Goal: Task Accomplishment & Management: Complete application form

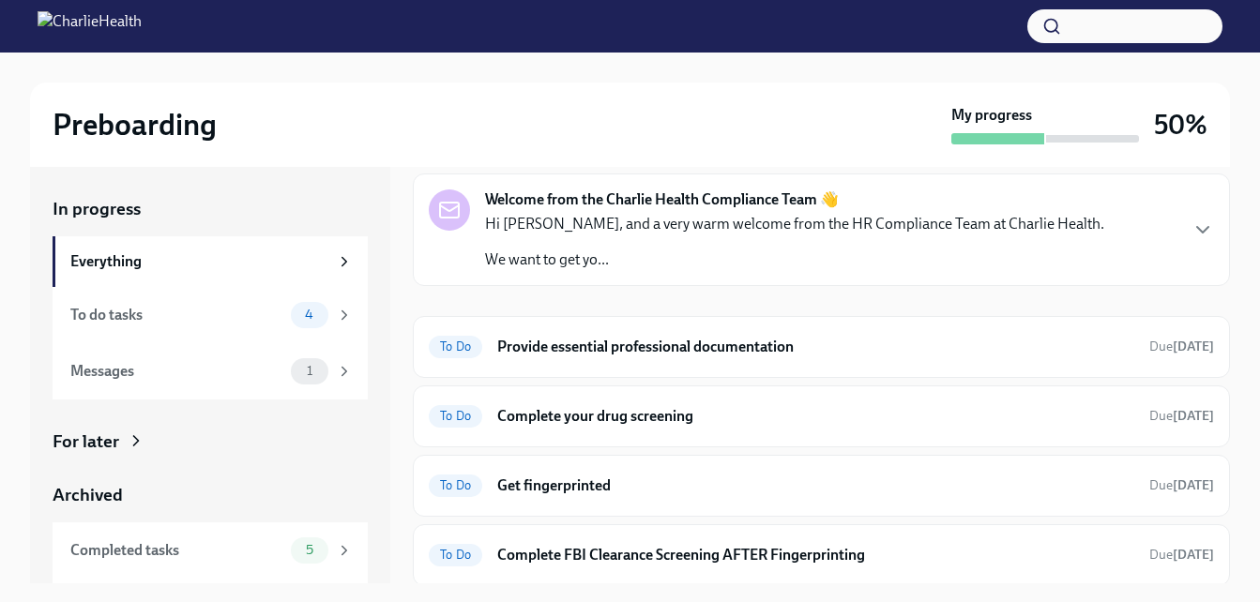
scroll to position [66, 0]
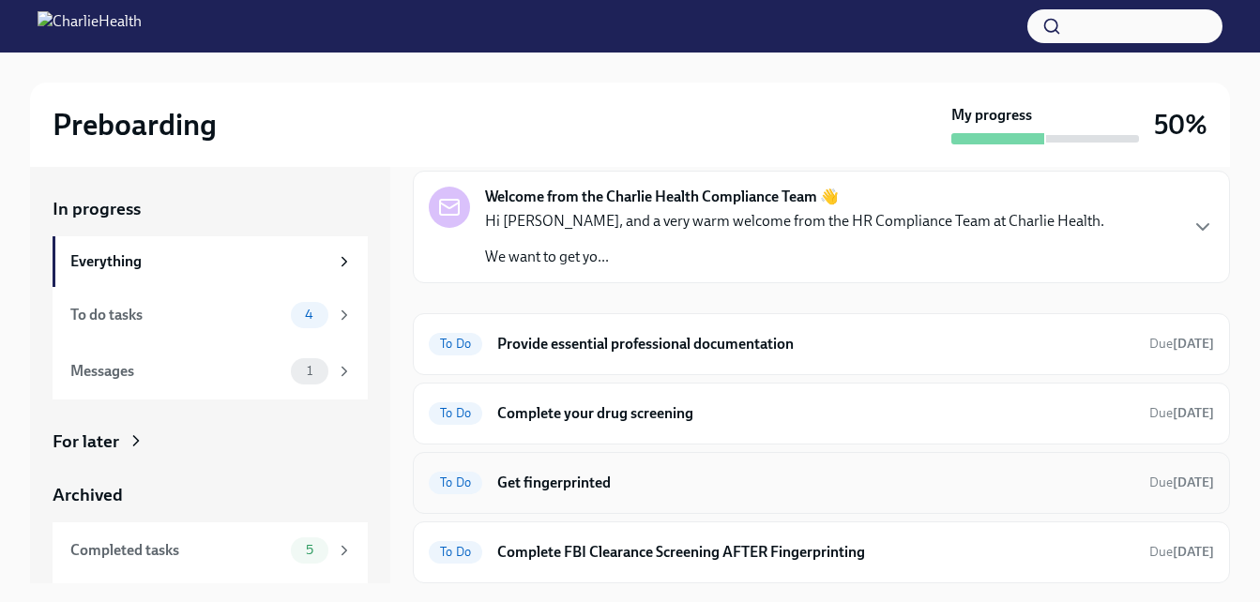
click at [583, 491] on h6 "Get fingerprinted" at bounding box center [815, 483] width 637 height 21
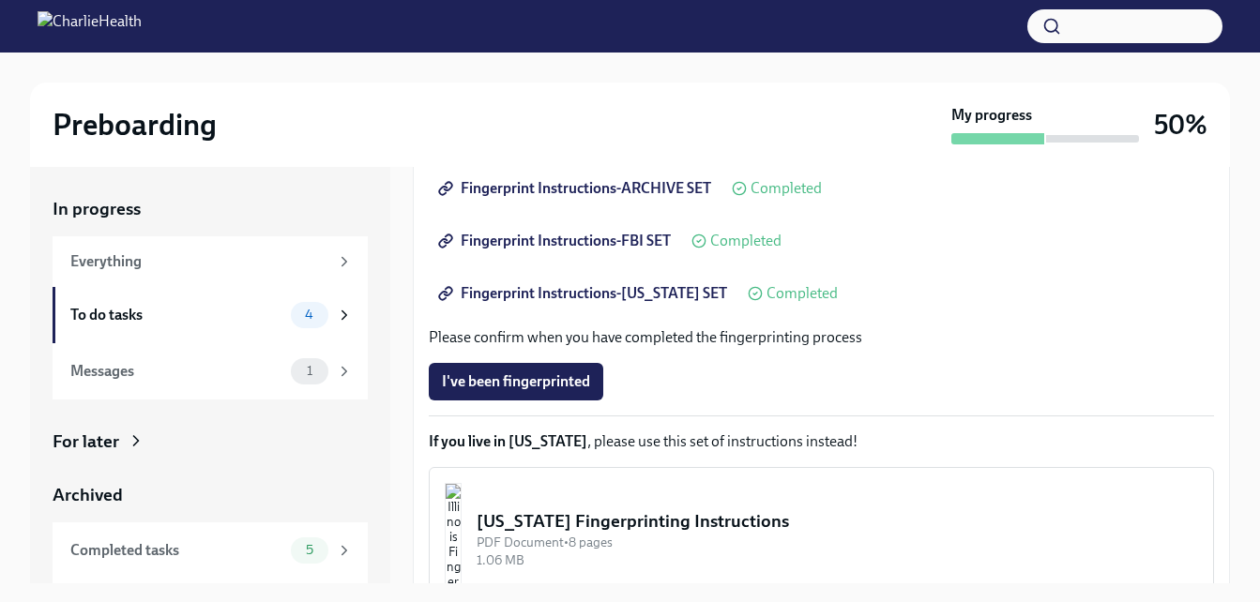
scroll to position [343, 0]
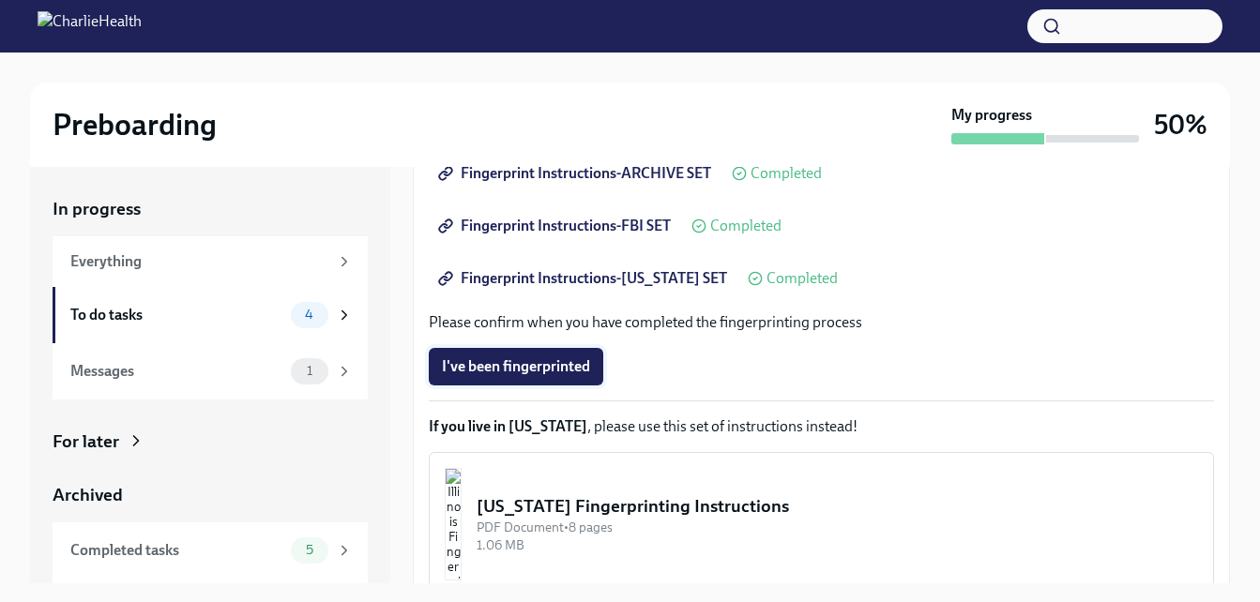
click at [551, 357] on span "I've been fingerprinted" at bounding box center [516, 366] width 148 height 19
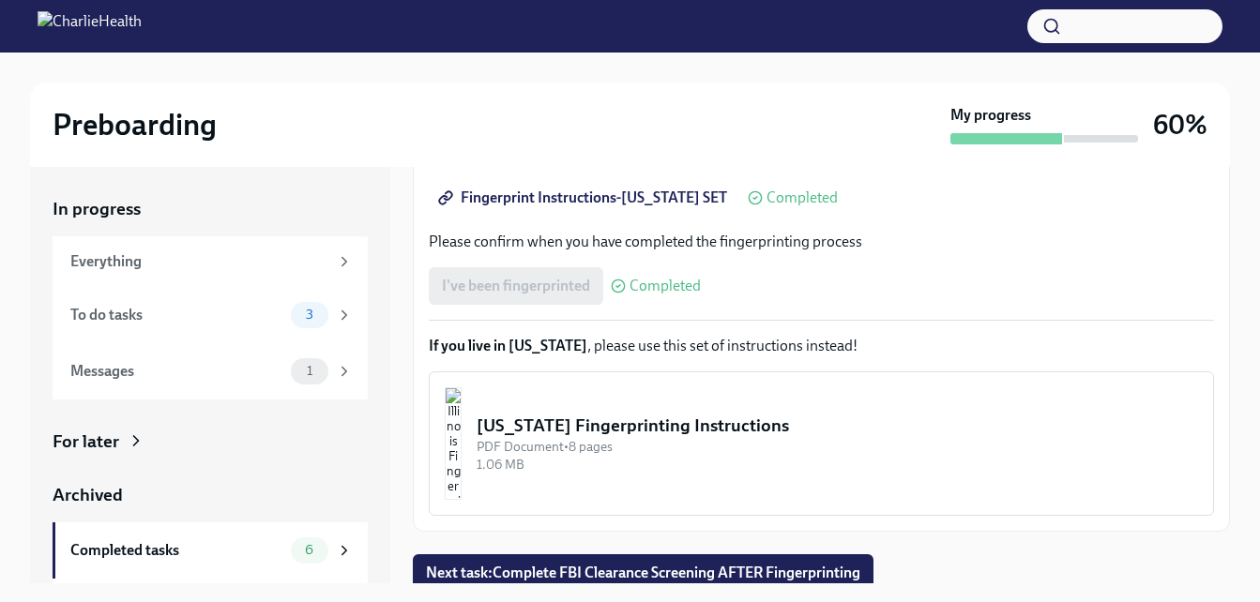
scroll to position [432, 0]
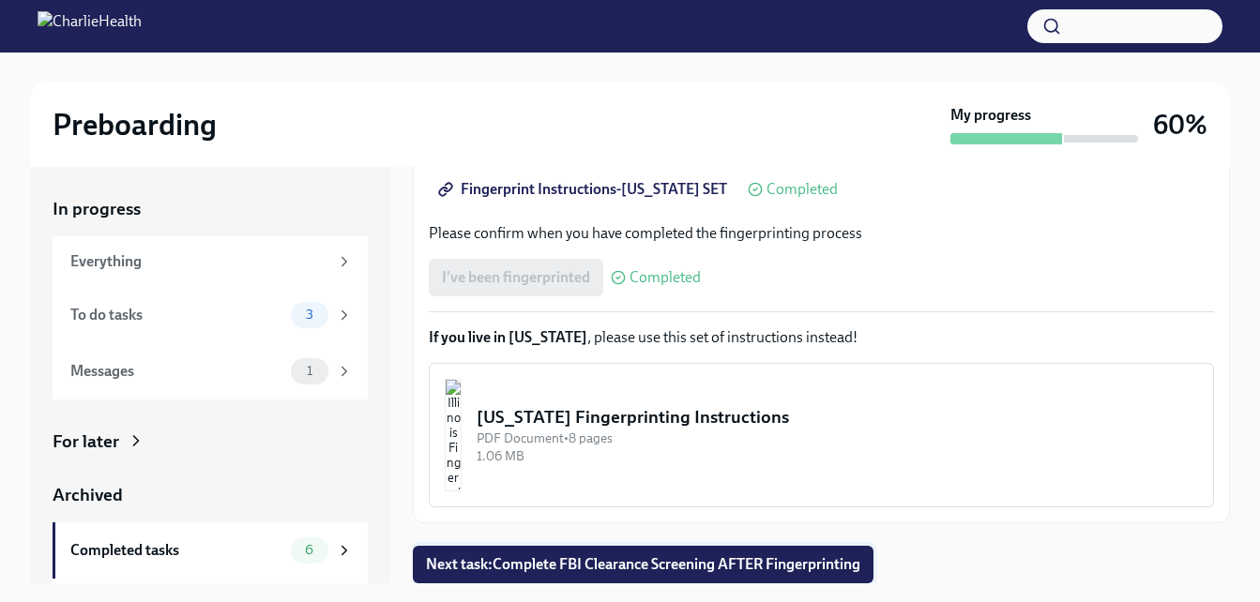
click at [827, 566] on span "Next task : Complete FBI Clearance Screening AFTER Fingerprinting" at bounding box center [643, 564] width 434 height 19
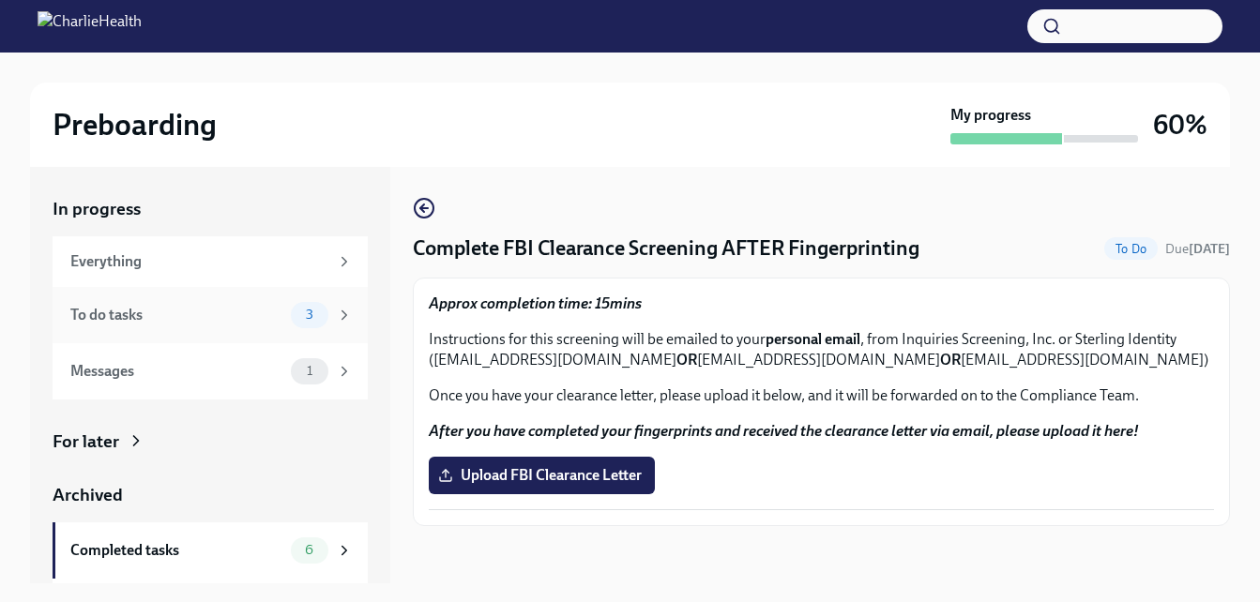
click at [169, 314] on div "To do tasks" at bounding box center [176, 315] width 213 height 21
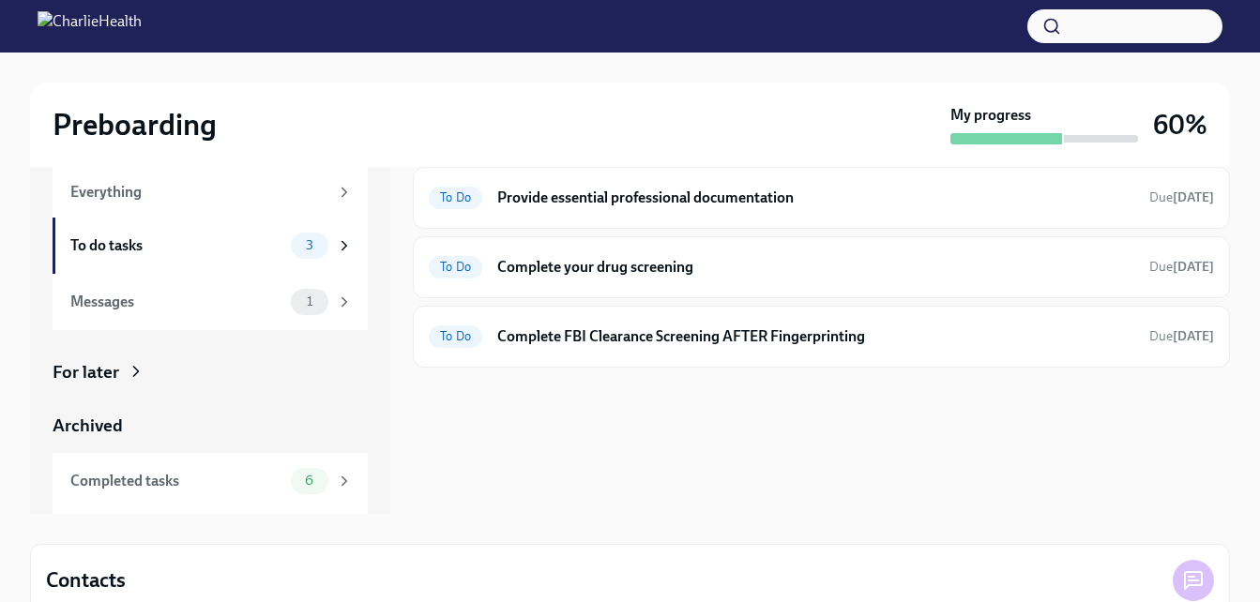
scroll to position [74, 0]
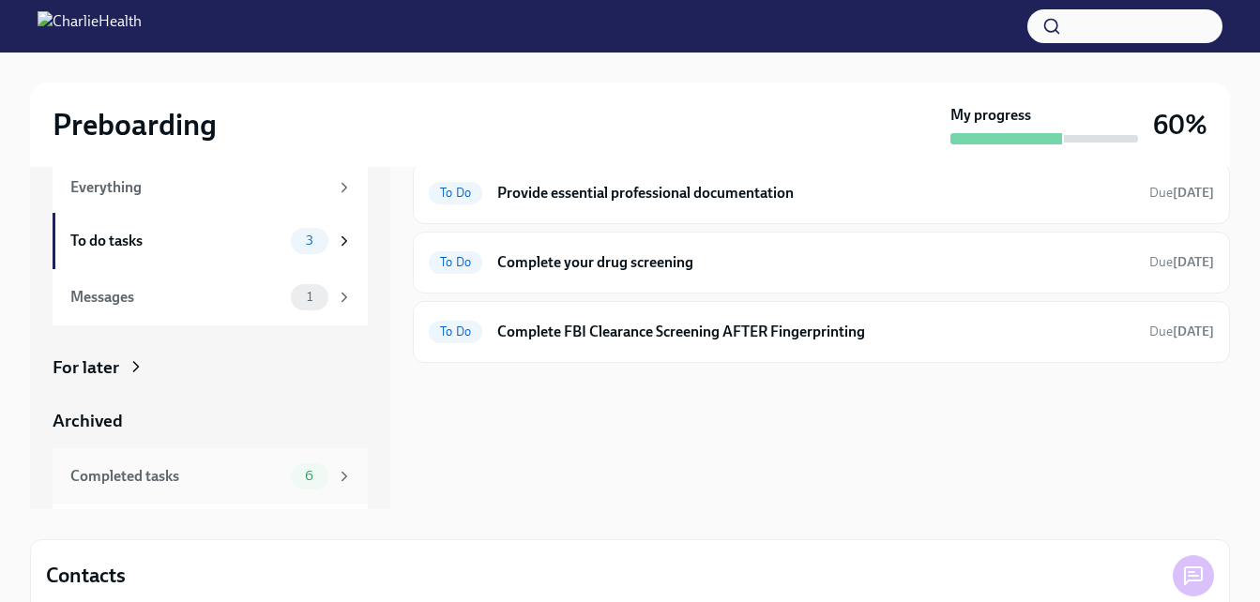
click at [162, 482] on div "Completed tasks" at bounding box center [176, 476] width 213 height 21
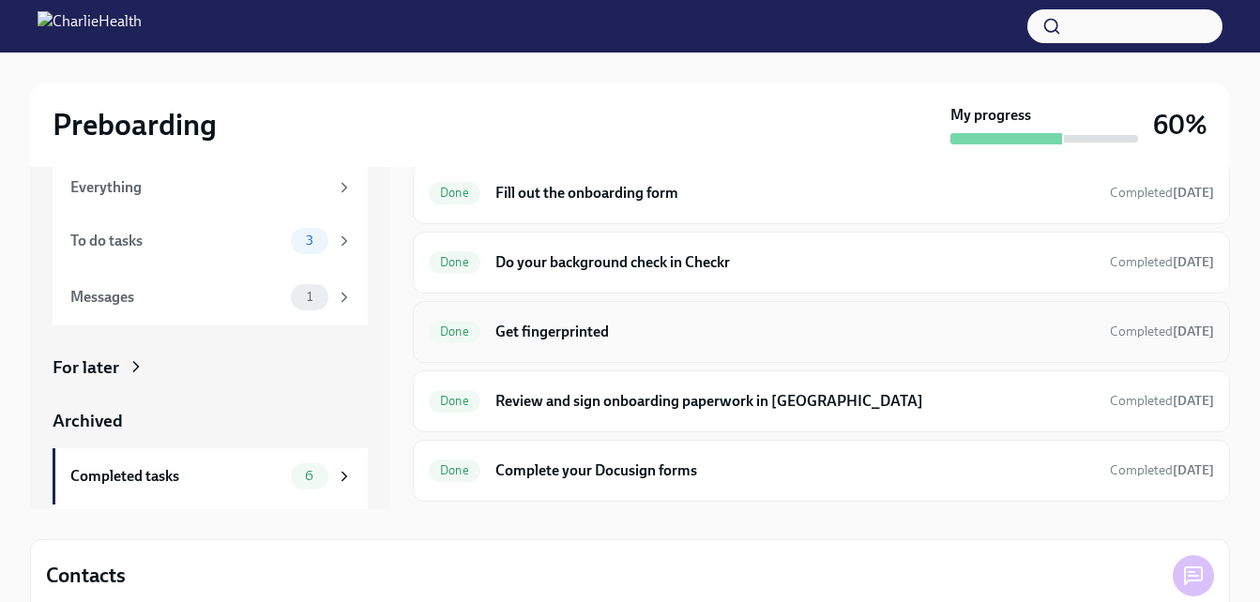
click at [589, 326] on h6 "Get fingerprinted" at bounding box center [794, 332] width 599 height 21
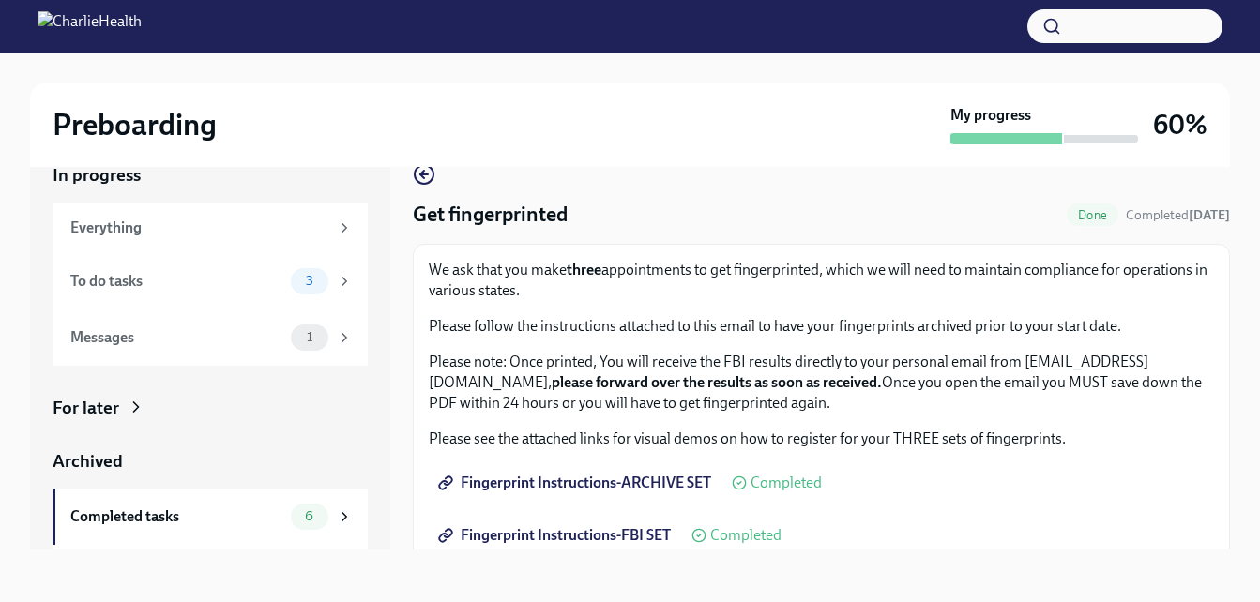
scroll to position [34, 0]
click at [244, 336] on div "Messages" at bounding box center [176, 337] width 213 height 21
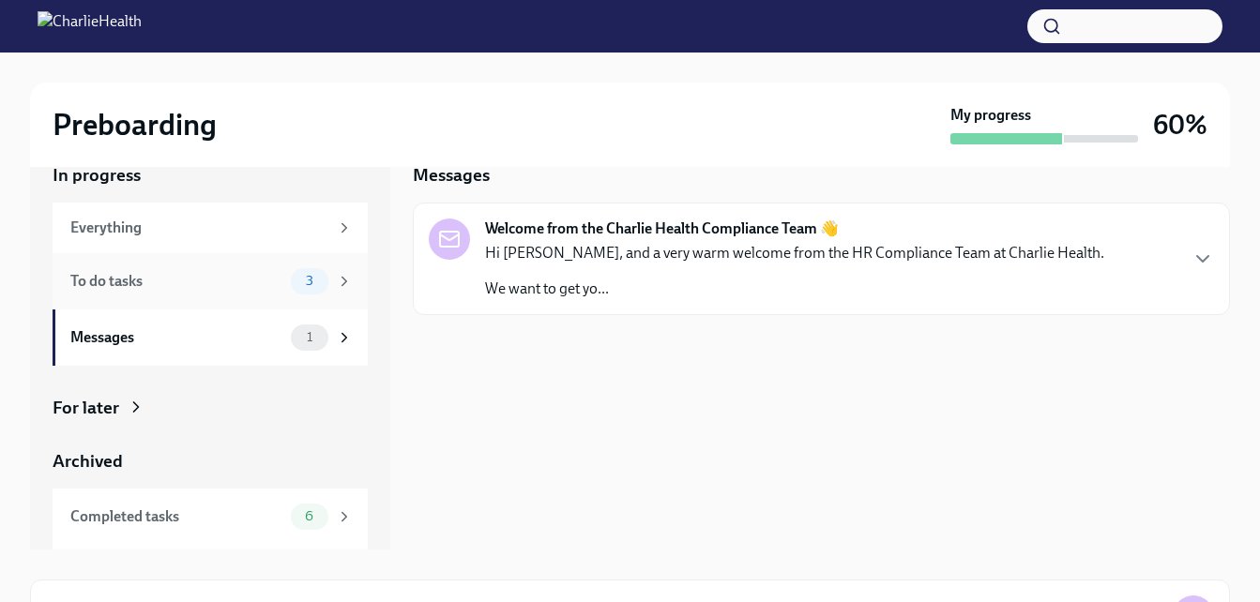
click at [211, 281] on div "To do tasks" at bounding box center [176, 281] width 213 height 21
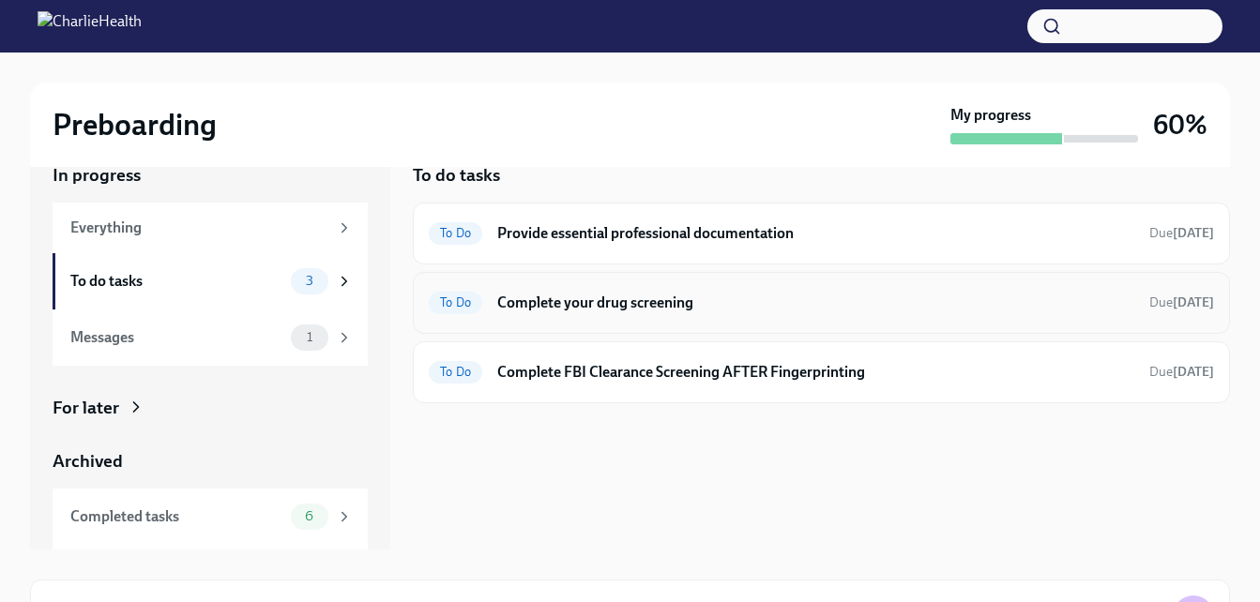
click at [588, 309] on h6 "Complete your drug screening" at bounding box center [815, 303] width 637 height 21
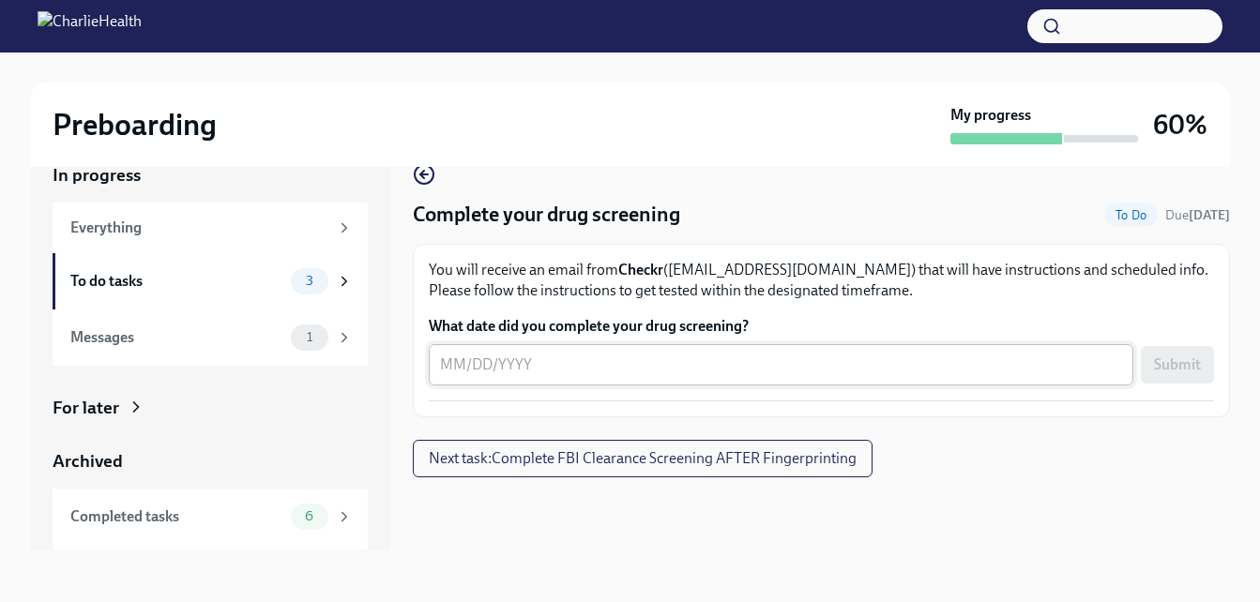
click at [567, 370] on textarea "What date did you complete your drug screening?" at bounding box center [781, 365] width 682 height 23
click at [1023, 291] on p "You will receive an email from Checkr ([EMAIL_ADDRESS][DOMAIN_NAME]) that will …" at bounding box center [821, 280] width 785 height 41
click at [468, 455] on span "Next task : Complete FBI Clearance Screening AFTER Fingerprinting" at bounding box center [643, 458] width 428 height 19
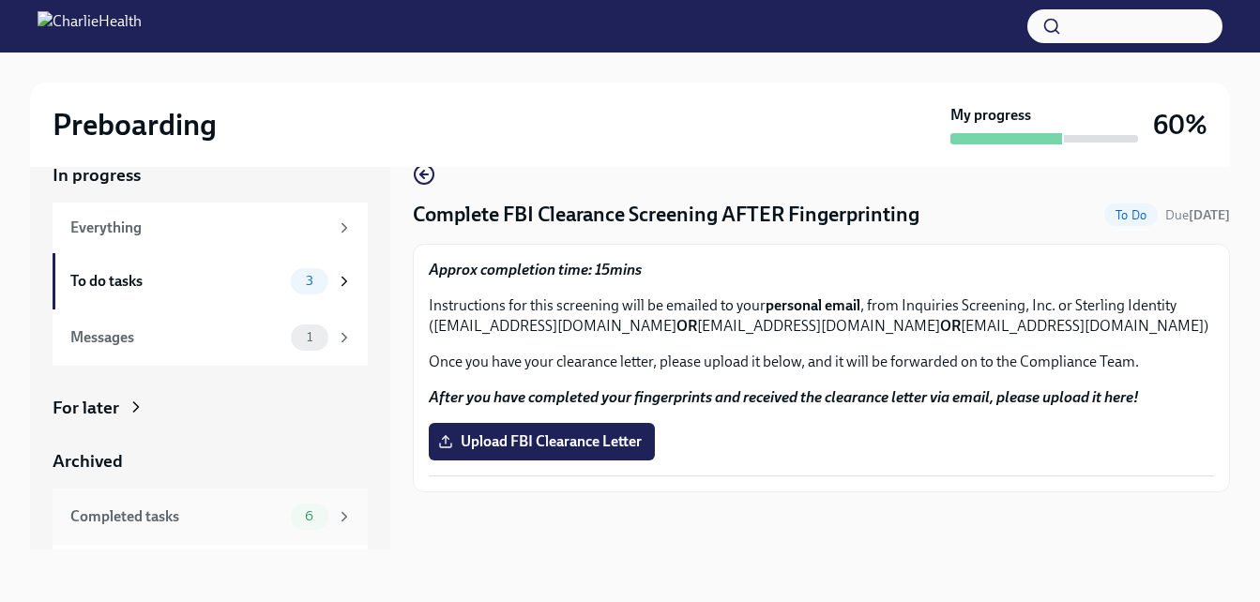
click at [272, 514] on div "Completed tasks 6" at bounding box center [211, 517] width 282 height 26
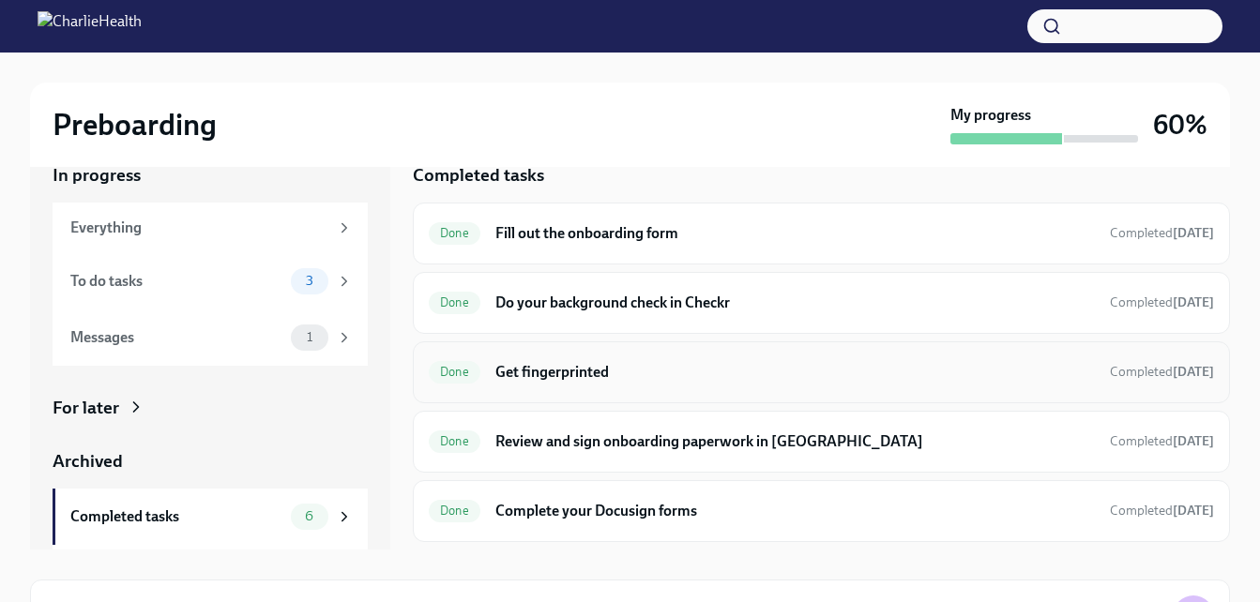
click at [578, 365] on h6 "Get fingerprinted" at bounding box center [794, 372] width 599 height 21
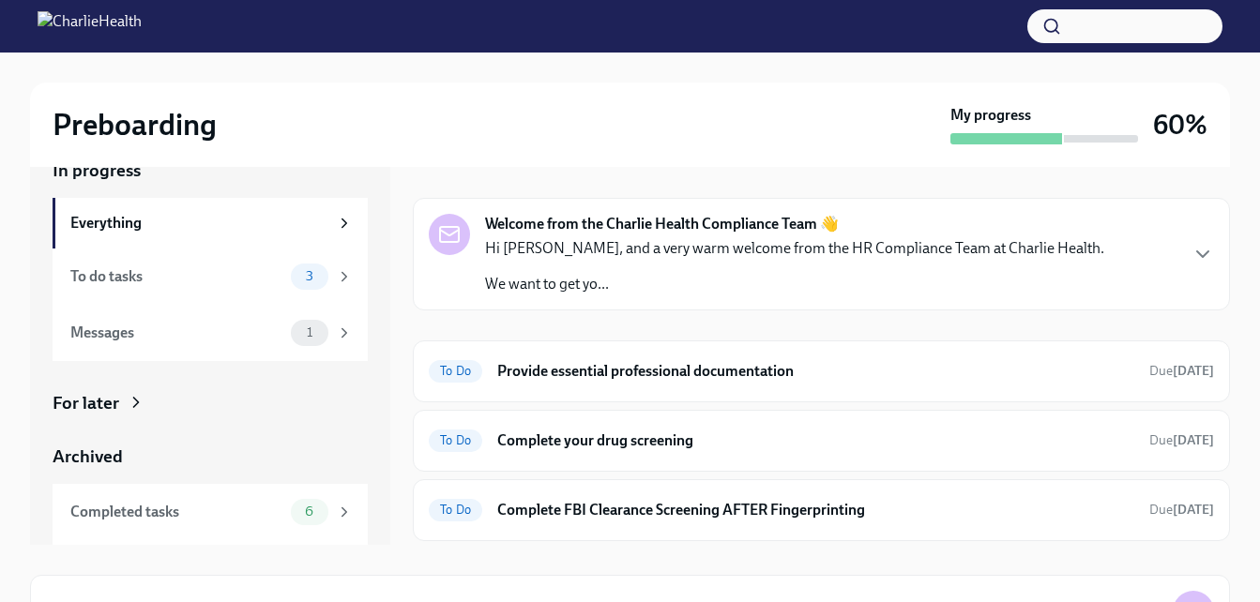
scroll to position [37, 0]
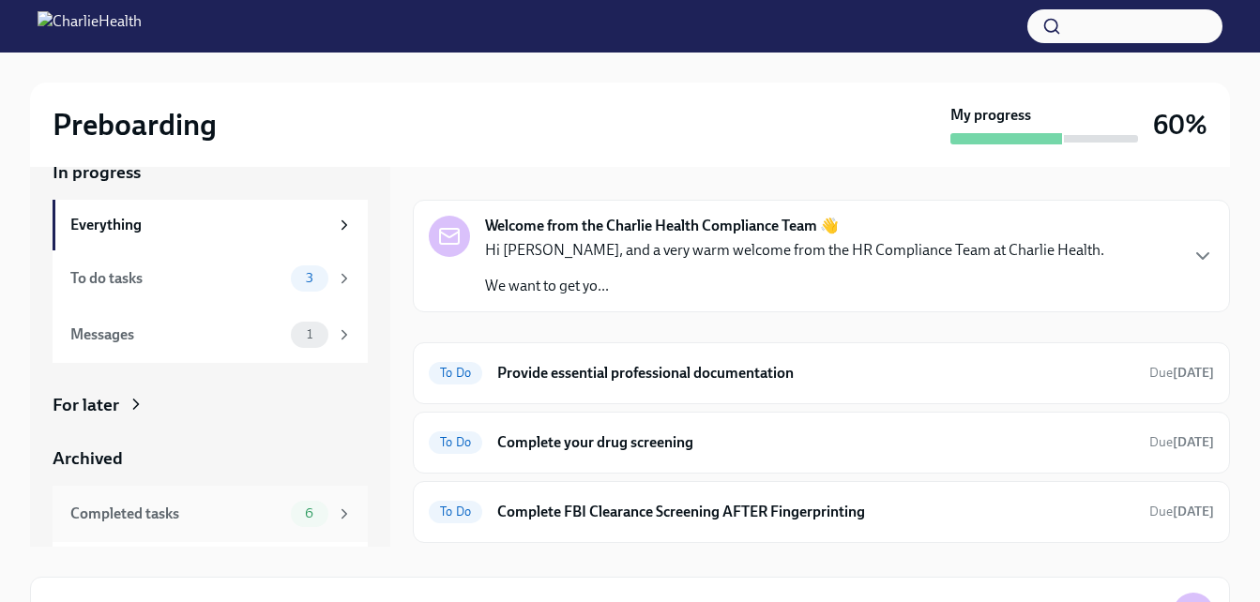
click at [215, 512] on div "Completed tasks" at bounding box center [176, 514] width 213 height 21
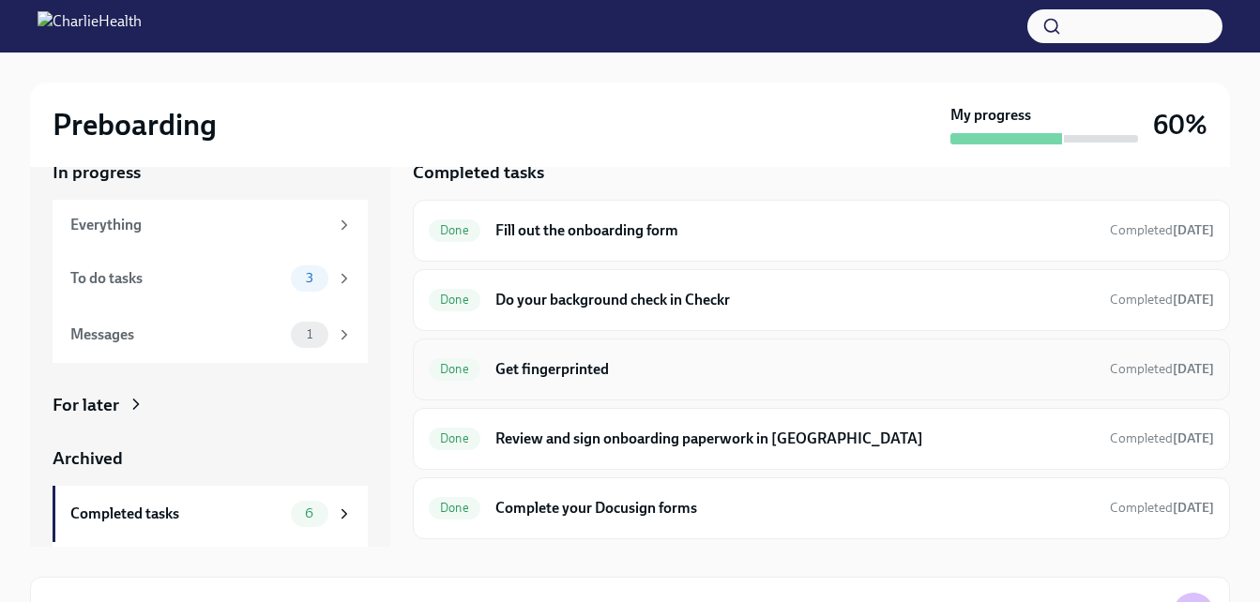
click at [509, 364] on h6 "Get fingerprinted" at bounding box center [794, 369] width 599 height 21
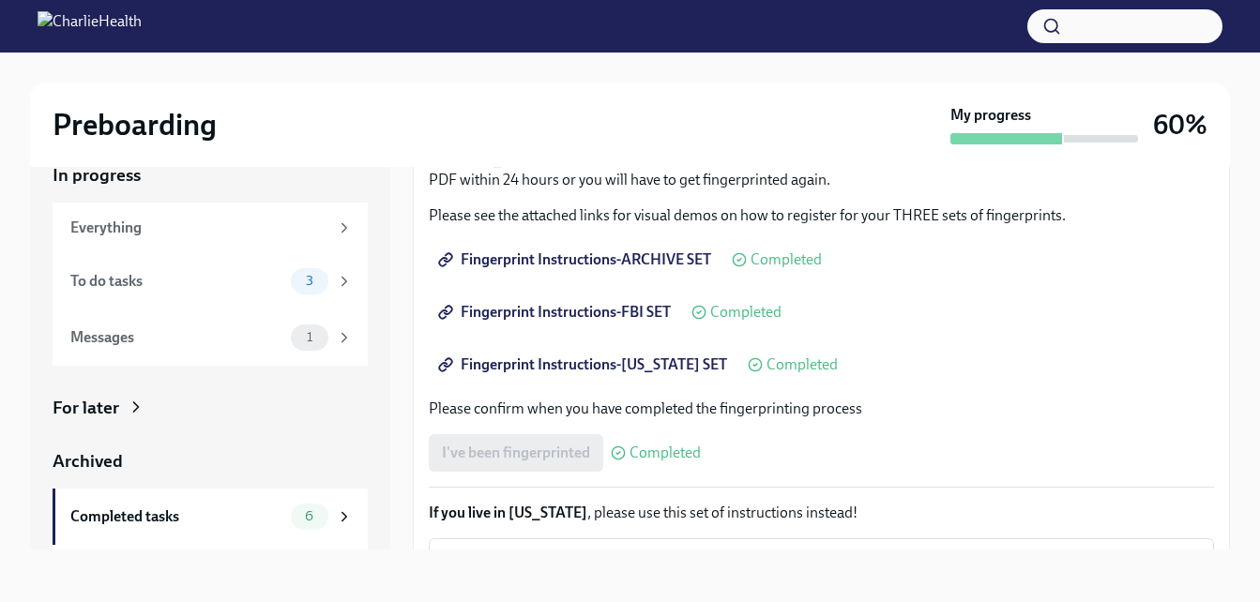
scroll to position [188, 0]
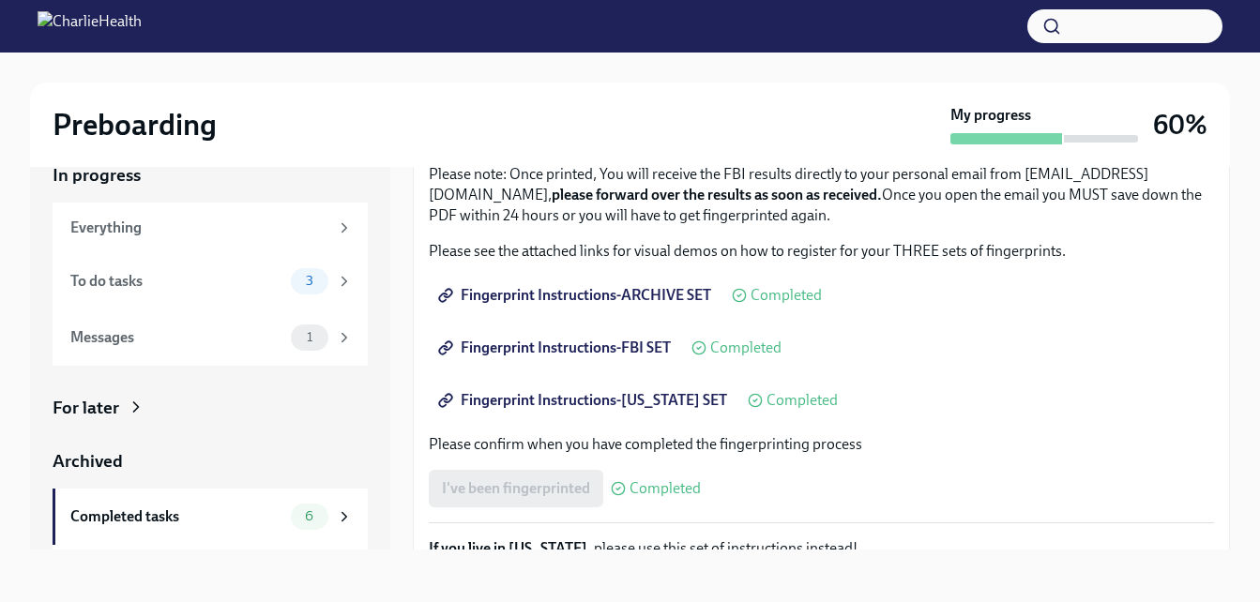
click at [566, 335] on link "Fingerprint Instructions-FBI SET" at bounding box center [556, 348] width 255 height 38
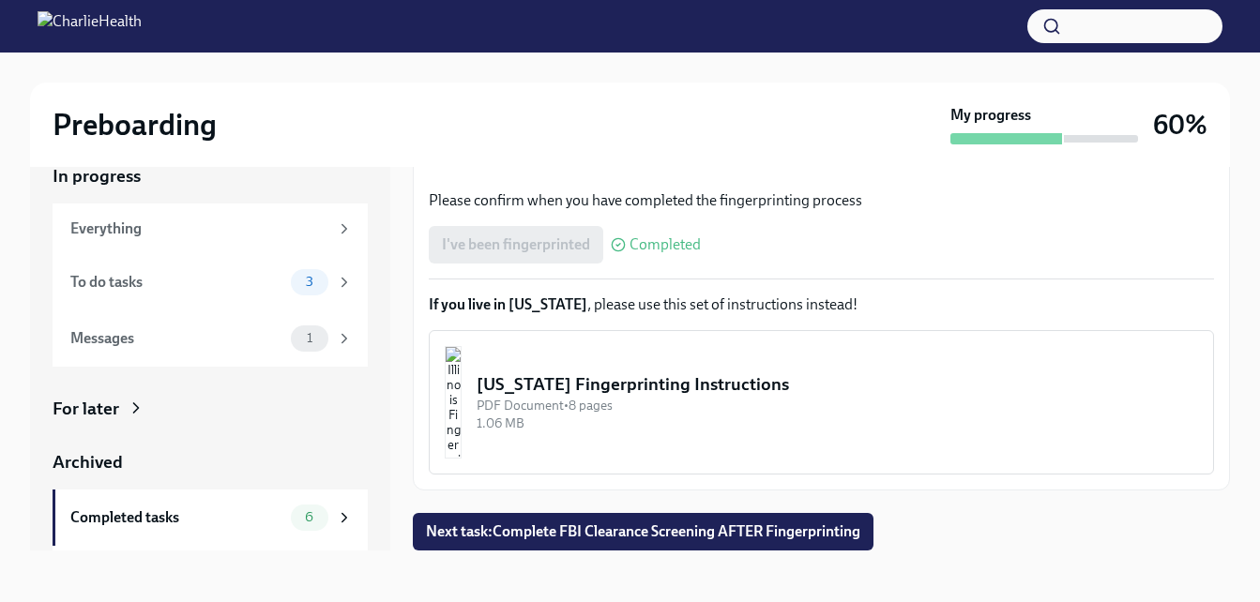
scroll to position [34, 0]
click at [791, 528] on span "Next task : Complete FBI Clearance Screening AFTER Fingerprinting" at bounding box center [643, 530] width 434 height 19
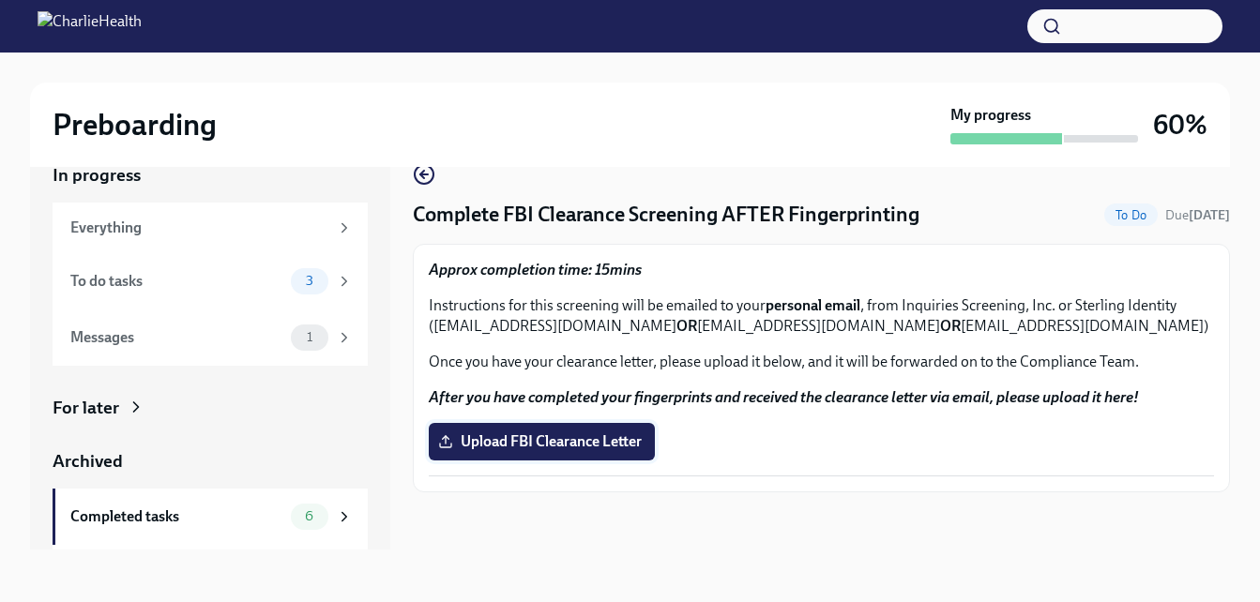
click at [620, 445] on span "Upload FBI Clearance Letter" at bounding box center [542, 441] width 200 height 19
click at [0, 0] on input "Upload FBI Clearance Letter" at bounding box center [0, 0] width 0 height 0
click at [556, 443] on span "Upload FBI Clearance Letter" at bounding box center [542, 441] width 200 height 19
click at [0, 0] on input "Upload FBI Clearance Letter" at bounding box center [0, 0] width 0 height 0
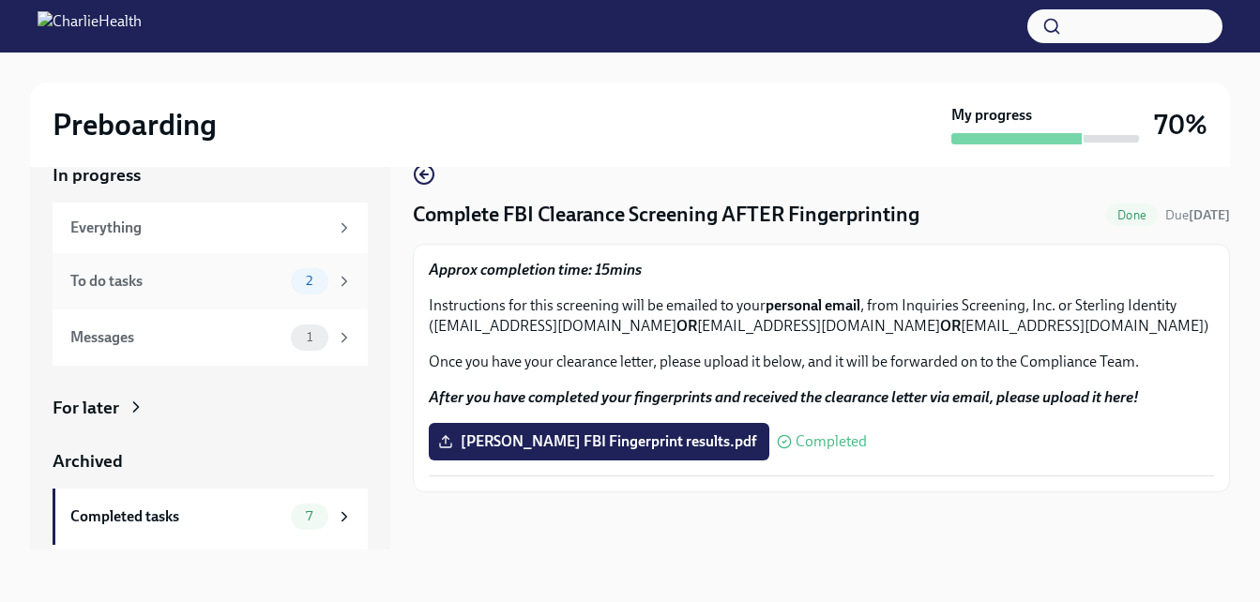
click at [174, 281] on div "To do tasks" at bounding box center [176, 281] width 213 height 21
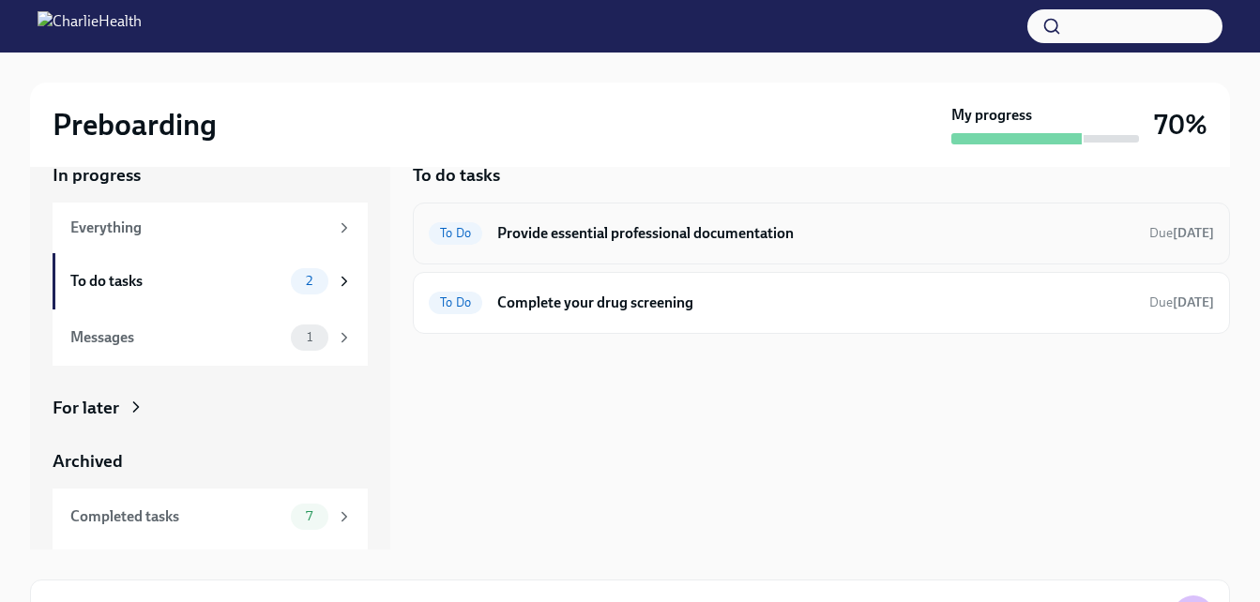
click at [666, 231] on h6 "Provide essential professional documentation" at bounding box center [815, 233] width 637 height 21
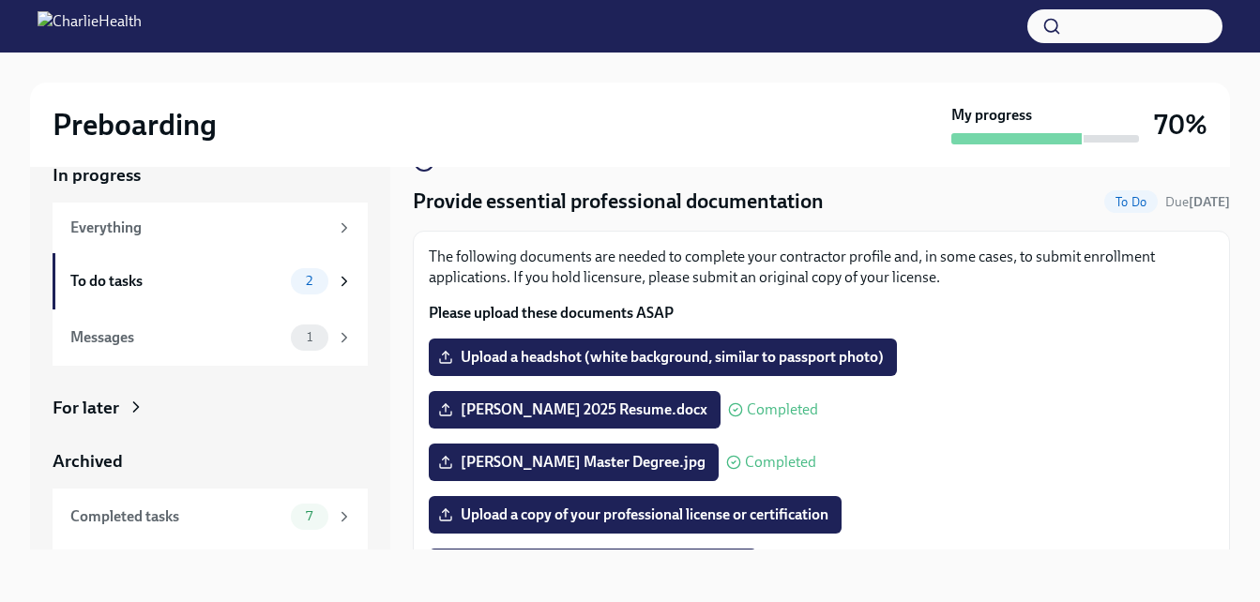
scroll to position [40, 0]
